Goal: Task Accomplishment & Management: Manage account settings

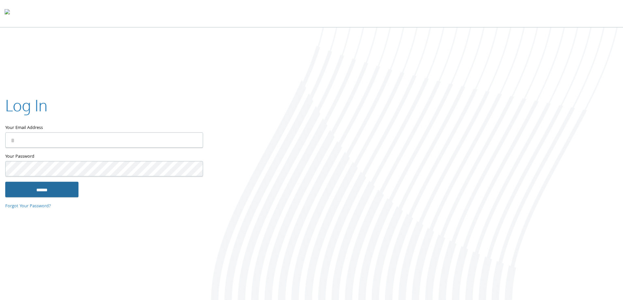
type input "**********"
click at [38, 186] on input "******" at bounding box center [41, 190] width 73 height 16
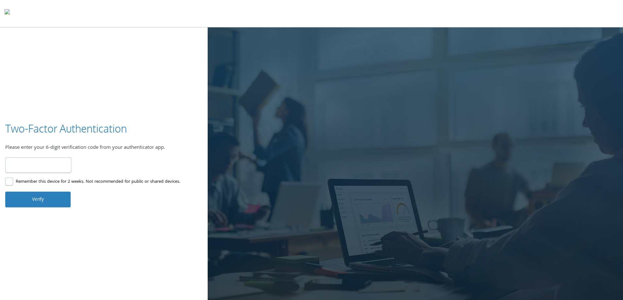
type input "******"
